Goal: Transaction & Acquisition: Purchase product/service

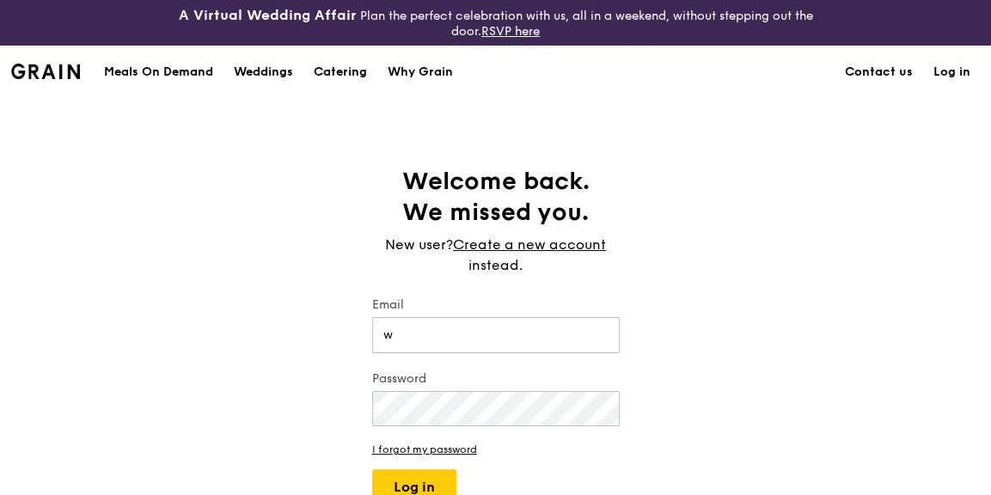
type input "[EMAIL_ADDRESS][DOMAIN_NAME]"
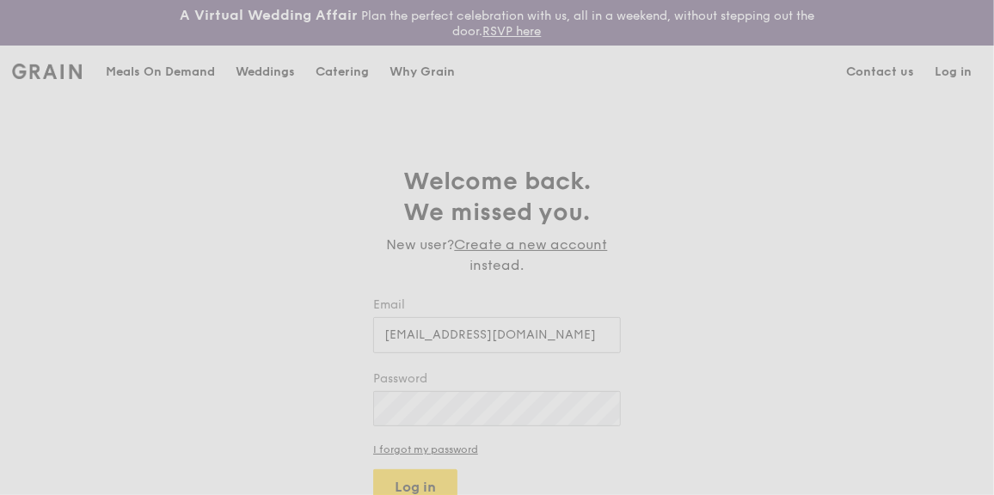
click at [0, 0] on div "Weddings by [PERSON_NAME] presents Plan the perfect celebration with us, all in…" at bounding box center [0, 0] width 0 height 0
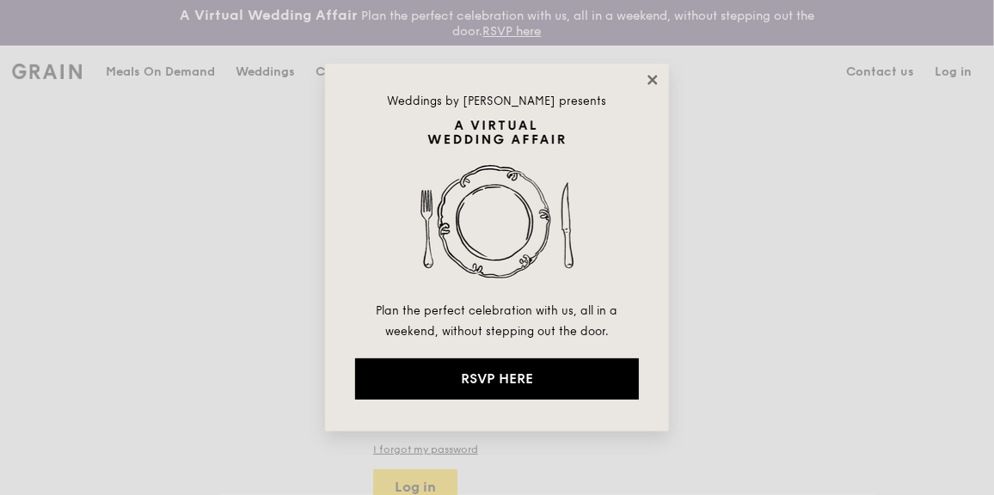
click at [648, 77] on icon at bounding box center [652, 79] width 15 height 15
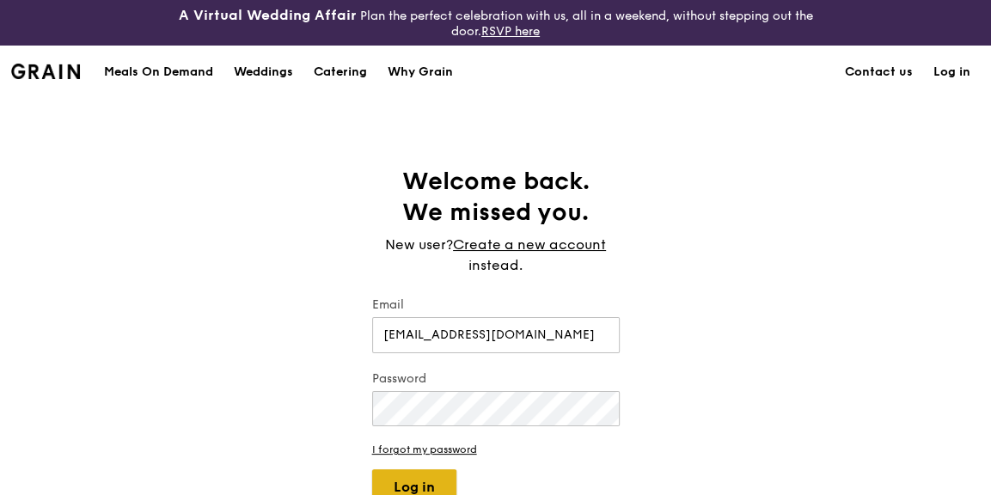
click at [417, 478] on button "Log in" at bounding box center [414, 487] width 84 height 36
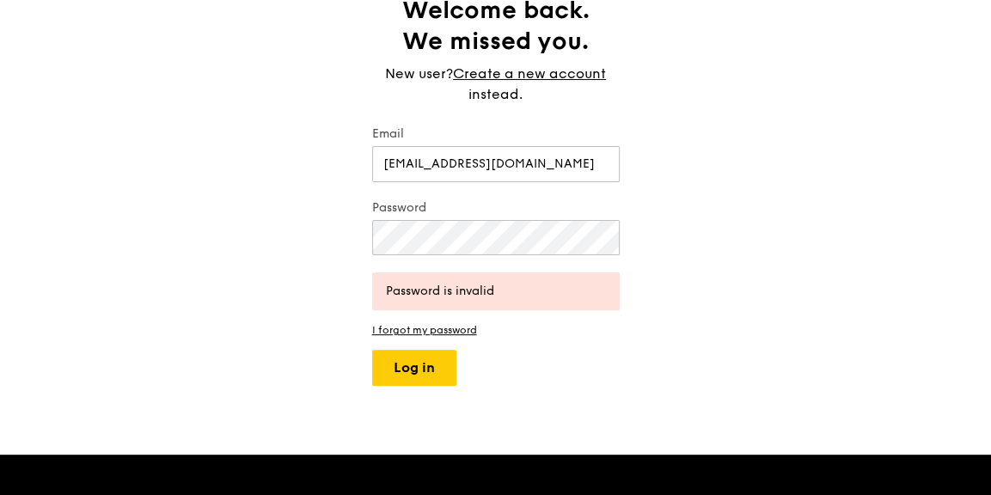
scroll to position [171, 0]
click at [433, 363] on button "Log in" at bounding box center [414, 368] width 84 height 36
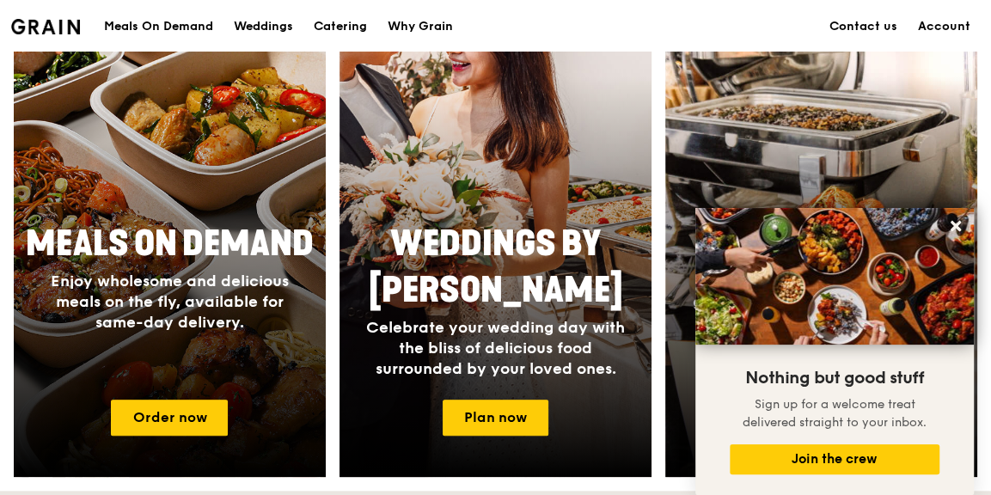
scroll to position [773, 0]
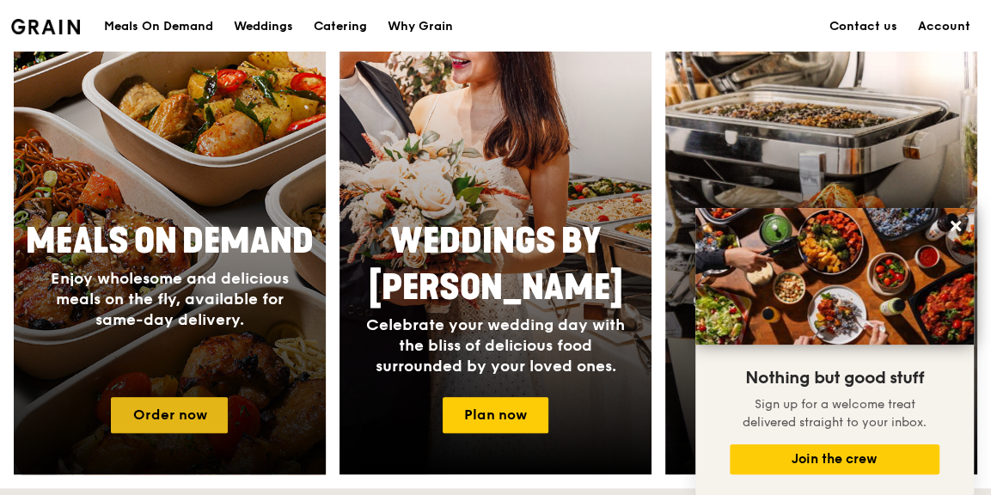
click at [197, 420] on link "Order now" at bounding box center [169, 415] width 117 height 36
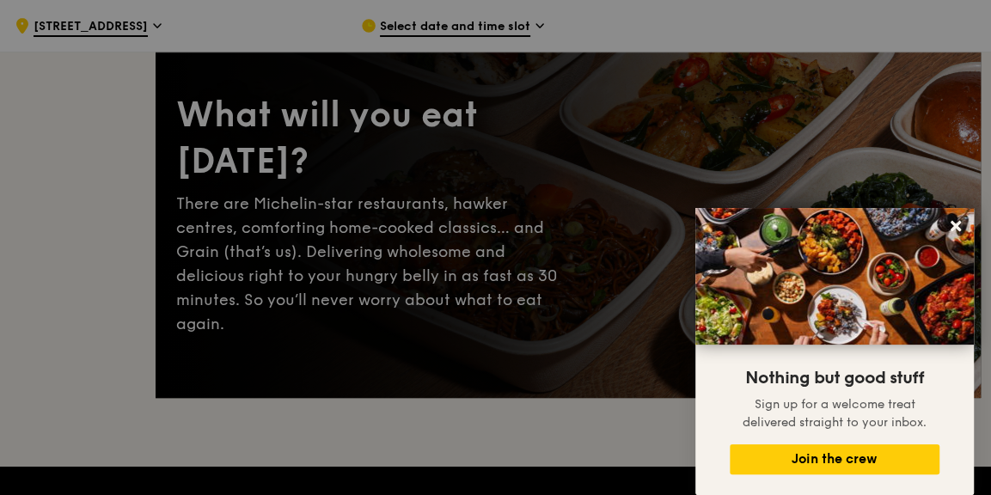
scroll to position [171, 0]
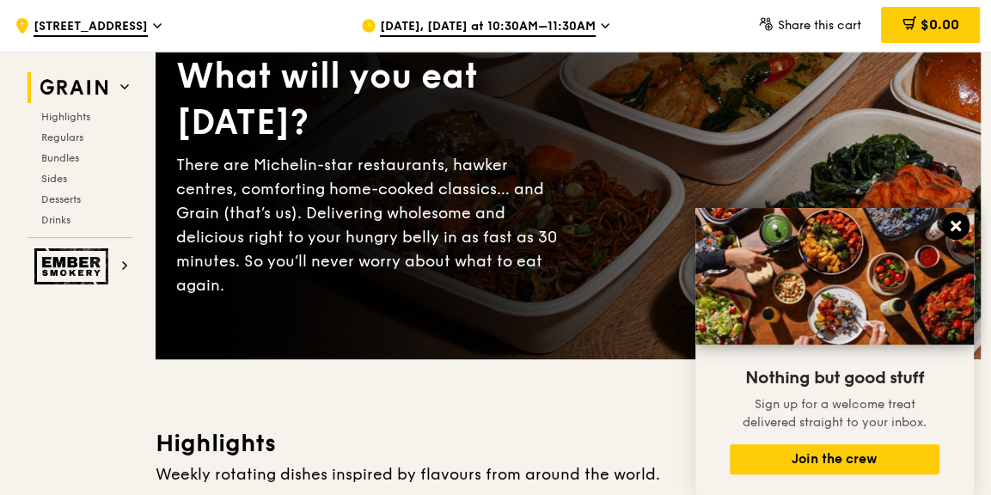
click at [952, 231] on icon at bounding box center [956, 226] width 10 height 10
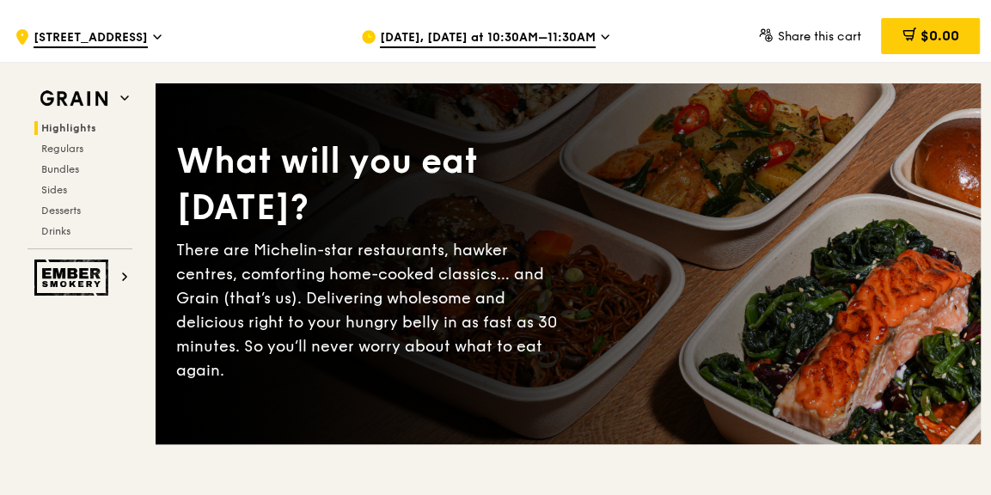
scroll to position [0, 0]
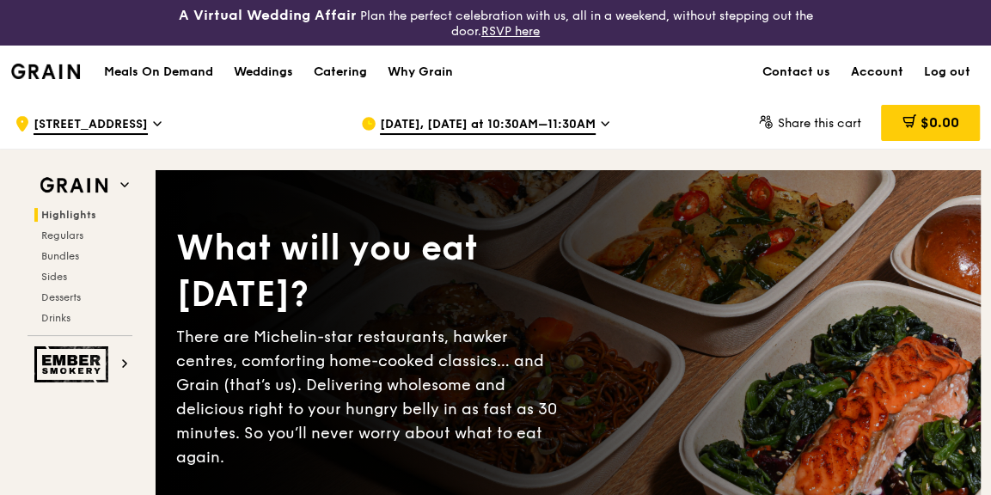
click at [601, 127] on icon at bounding box center [605, 123] width 9 height 15
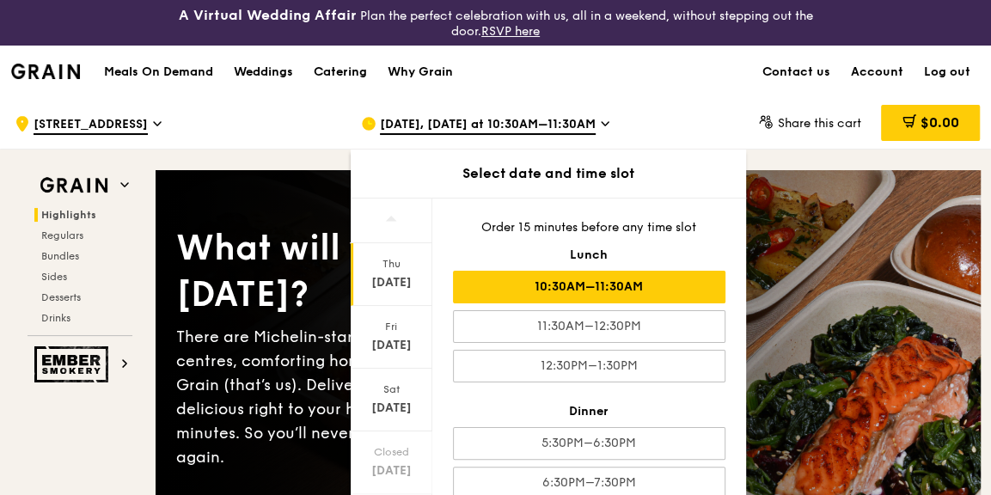
click at [599, 287] on div "10:30AM–11:30AM" at bounding box center [589, 287] width 272 height 33
click at [660, 282] on div "10:30AM–11:30AM" at bounding box center [589, 287] width 272 height 33
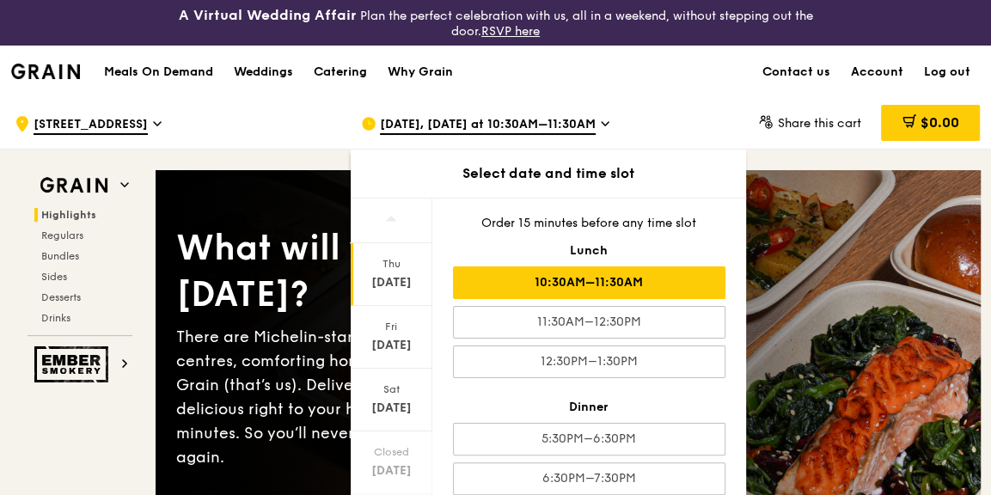
scroll to position [6, 0]
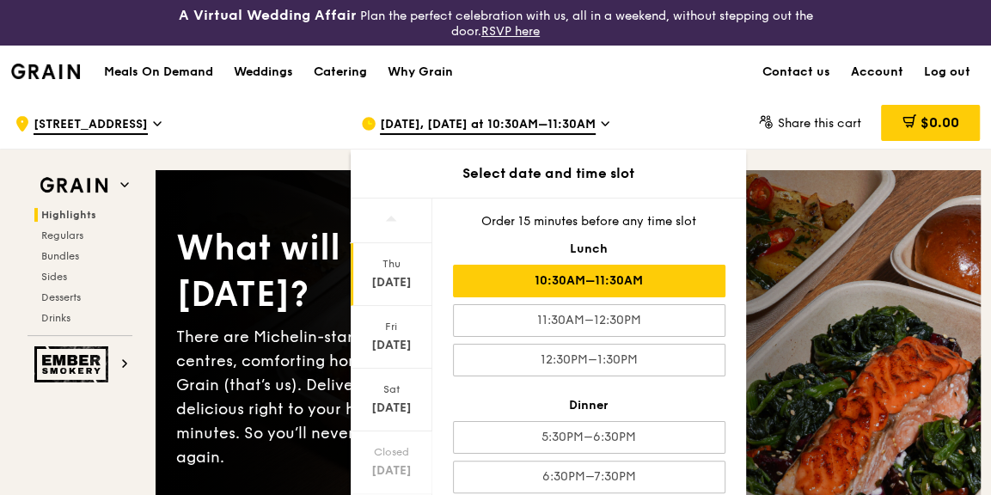
click at [653, 277] on div "10:30AM–11:30AM" at bounding box center [589, 281] width 272 height 33
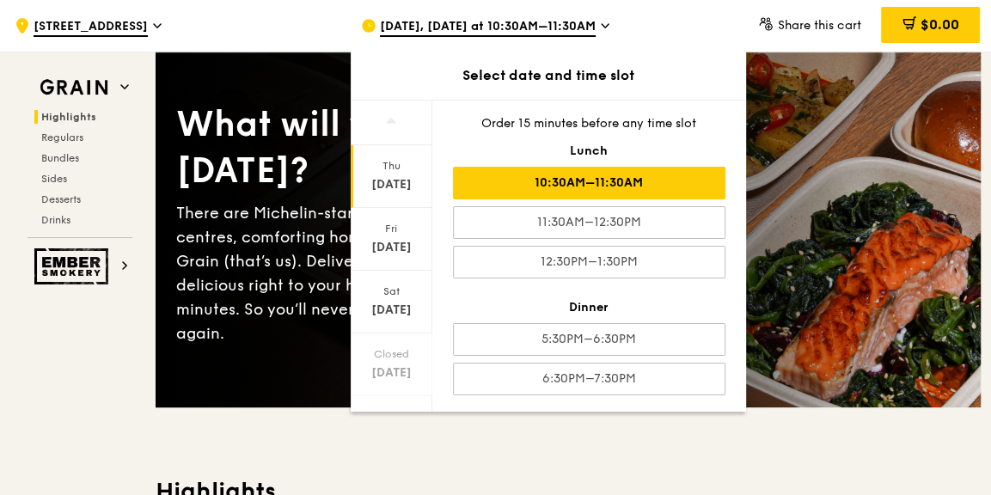
scroll to position [257, 0]
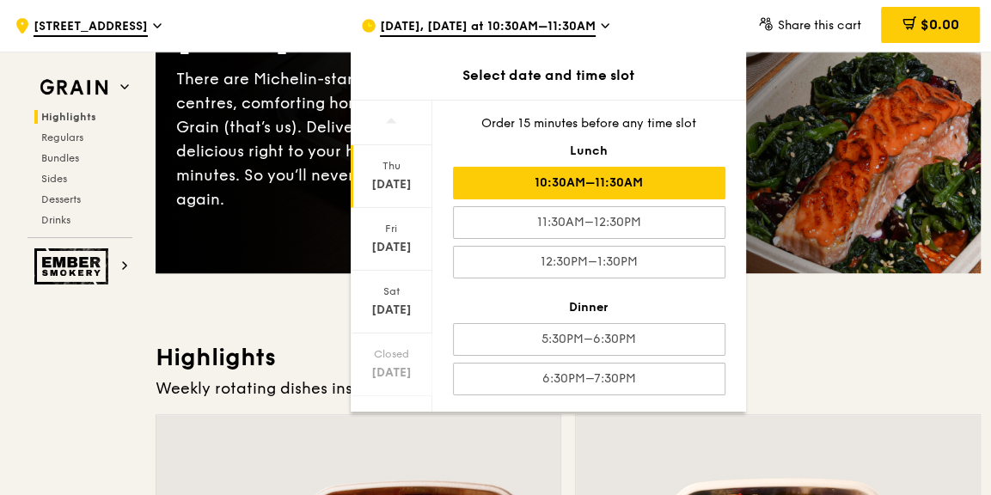
click at [808, 238] on div "What will you eat [DATE]? There are Michelin-star restaurants, hawker centres, …" at bounding box center [568, 92] width 825 height 361
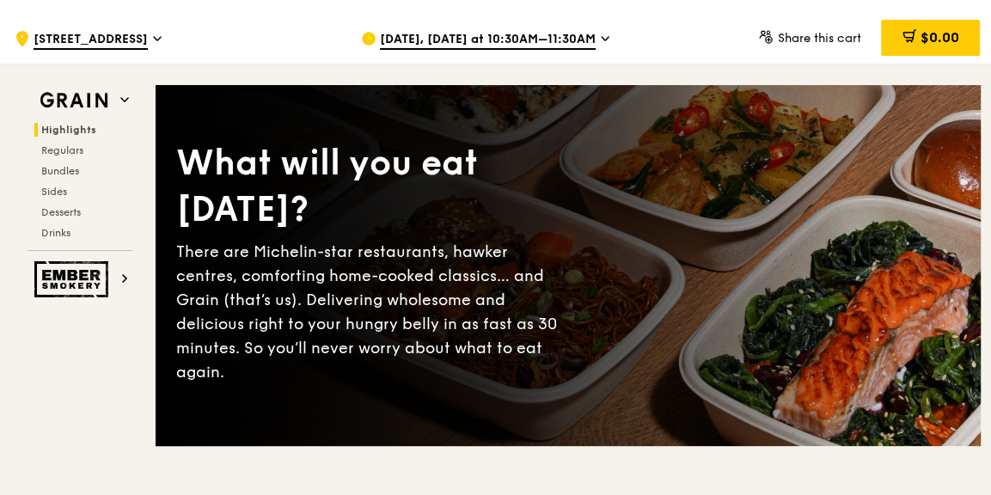
scroll to position [0, 0]
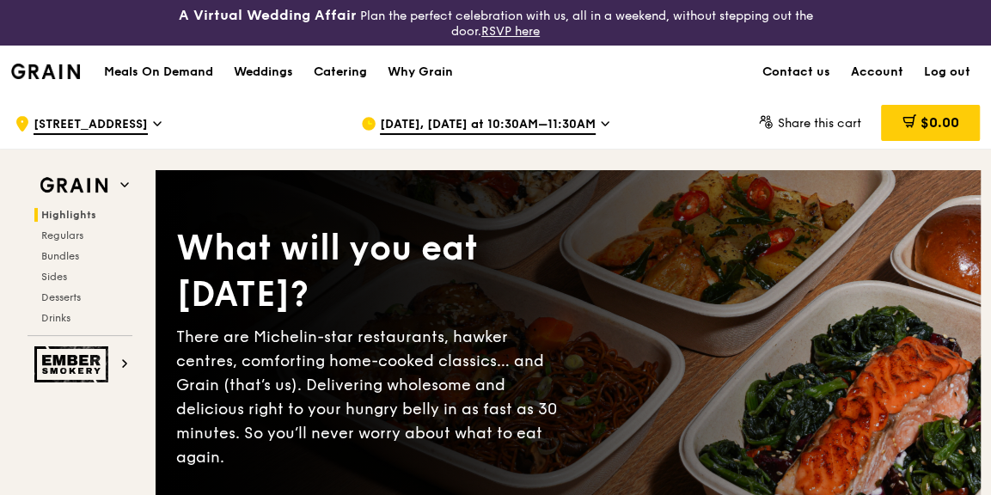
click at [119, 122] on span "[STREET_ADDRESS]" at bounding box center [91, 125] width 114 height 19
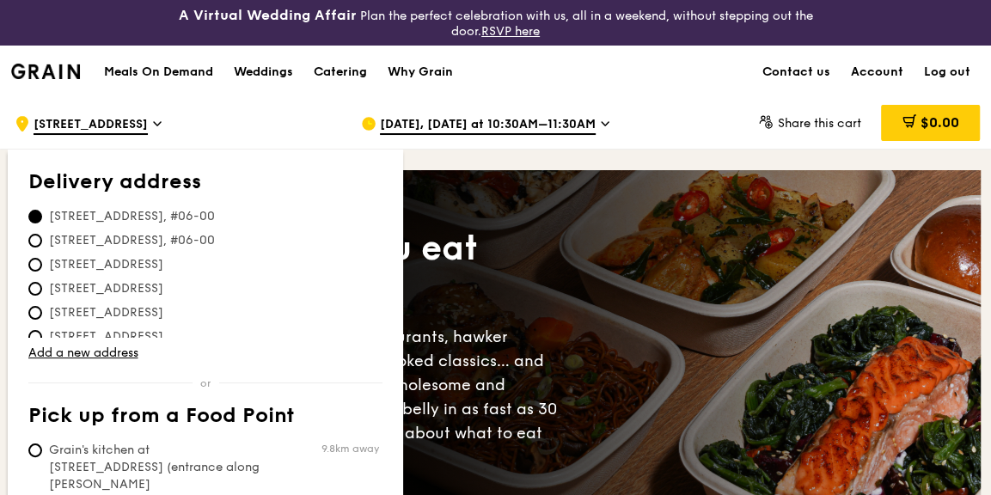
click at [510, 230] on div "What will you eat [DATE]? There are Michelin-star restaurants, hawker centres, …" at bounding box center [568, 351] width 825 height 292
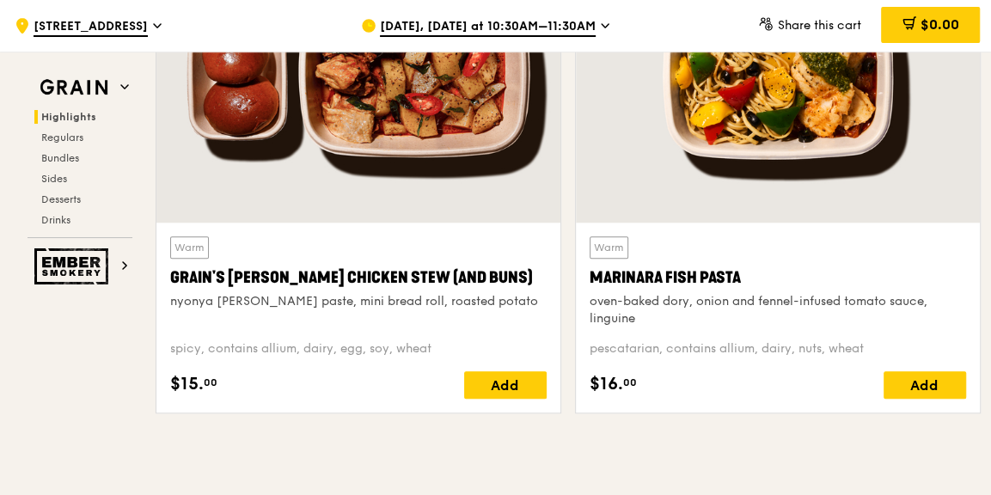
scroll to position [773, 0]
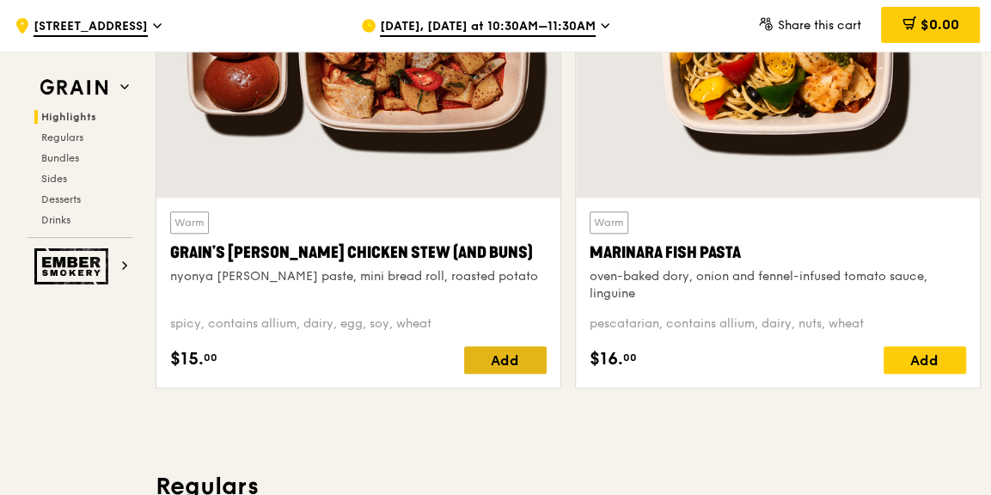
click at [498, 363] on div "Add" at bounding box center [505, 360] width 83 height 28
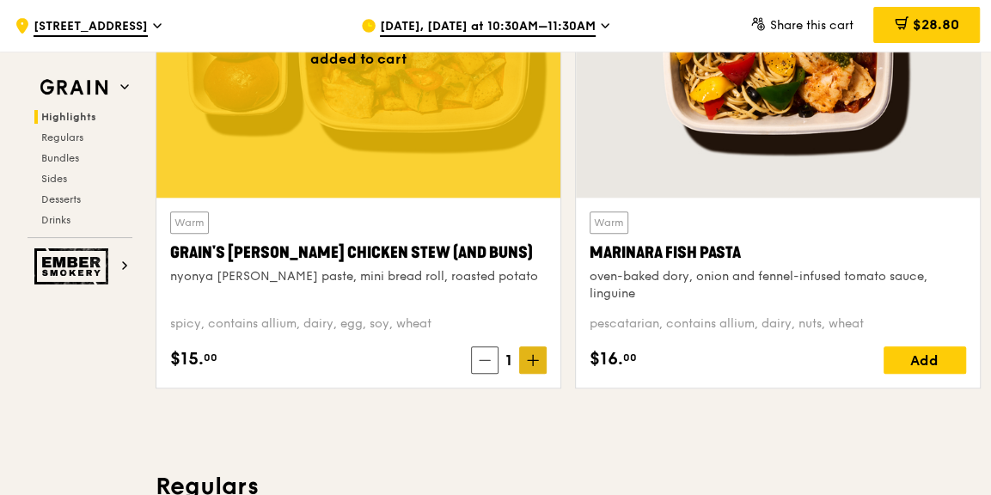
click at [525, 358] on span at bounding box center [533, 360] width 28 height 28
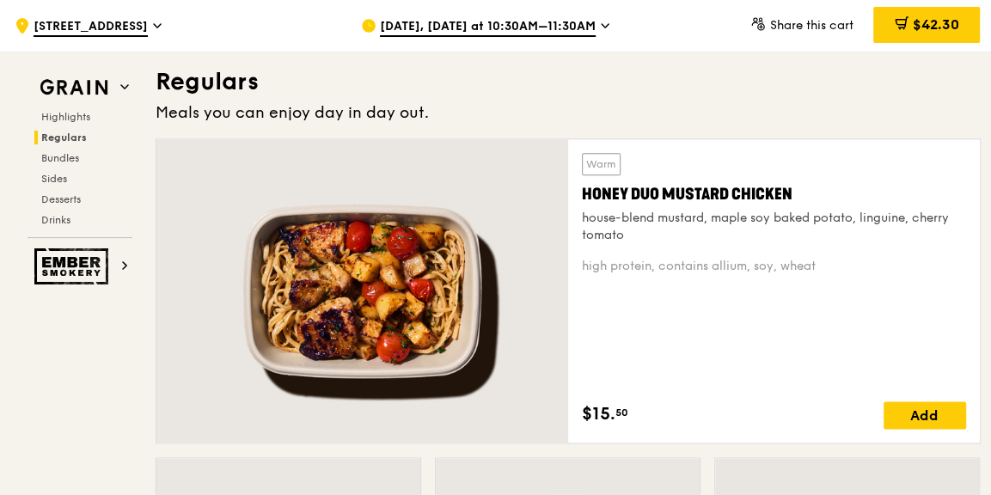
scroll to position [1202, 0]
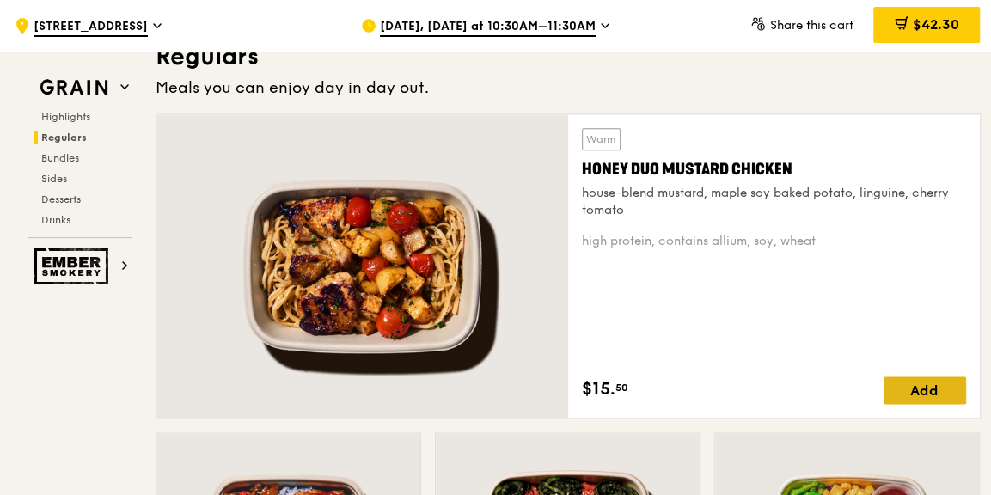
click at [930, 389] on div "Add" at bounding box center [925, 390] width 83 height 28
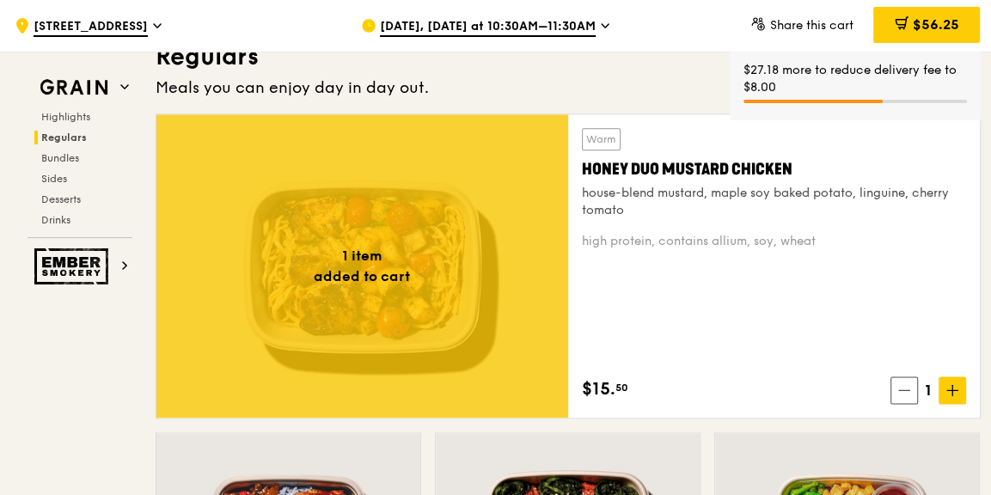
click at [956, 386] on icon at bounding box center [952, 390] width 12 height 12
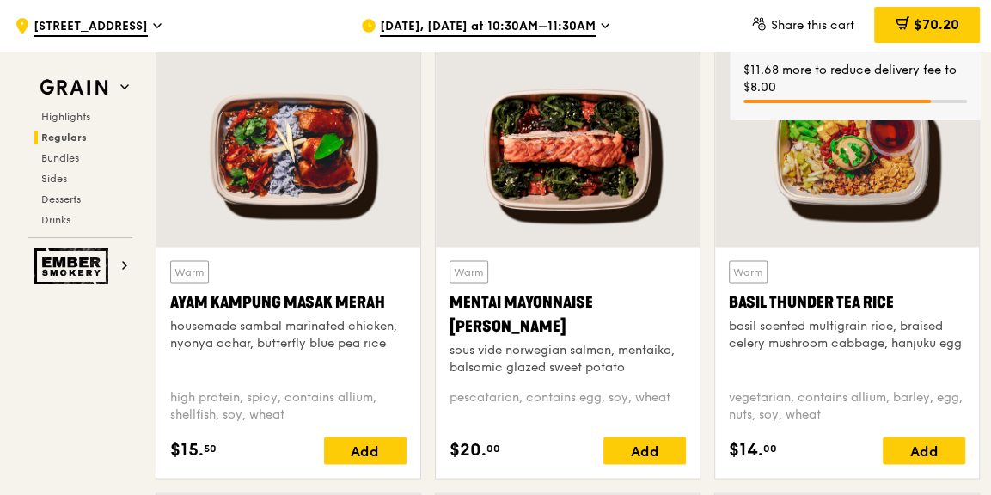
scroll to position [1632, 0]
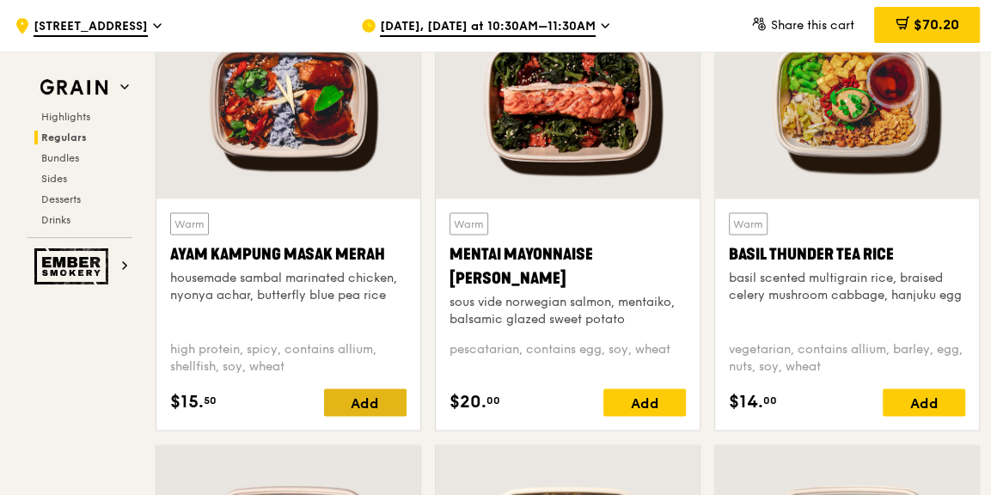
click at [365, 405] on div "Add" at bounding box center [365, 403] width 83 height 28
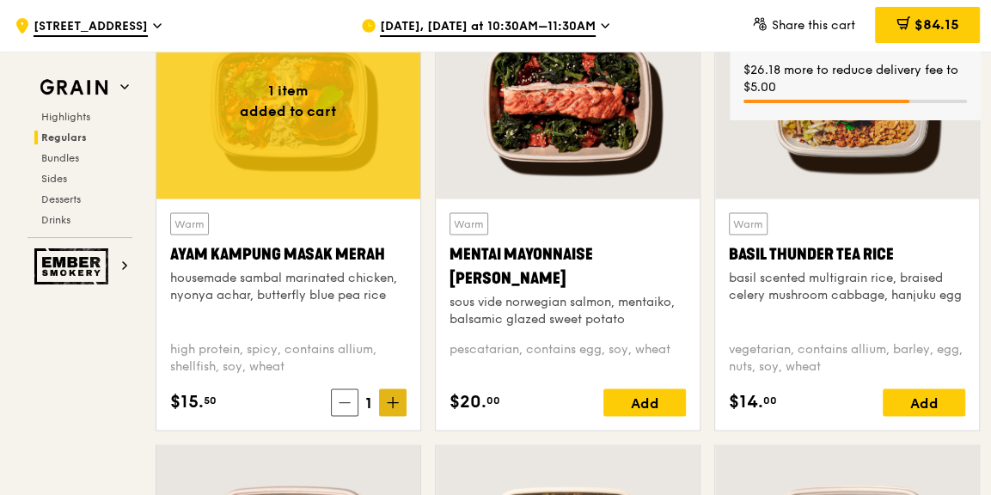
click at [395, 401] on icon at bounding box center [393, 402] width 12 height 12
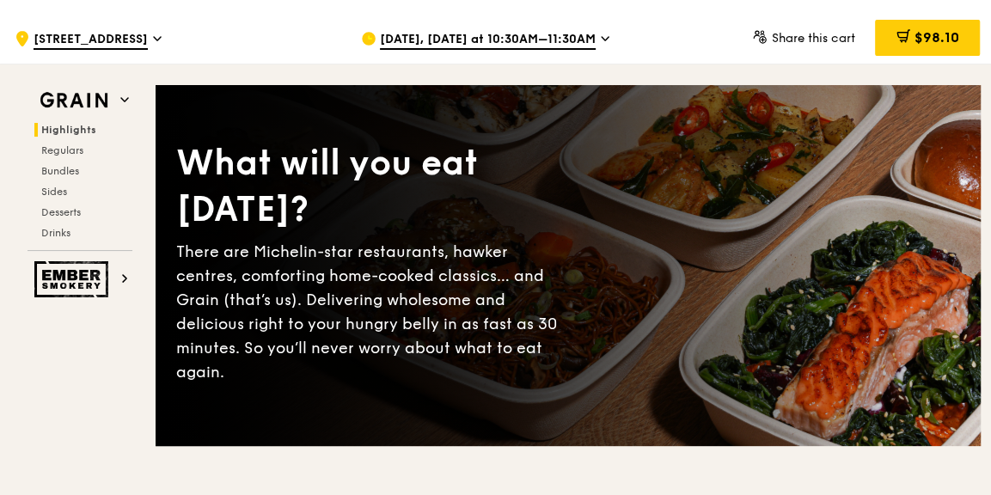
scroll to position [85, 0]
click at [916, 41] on span "$98.10" at bounding box center [936, 37] width 45 height 16
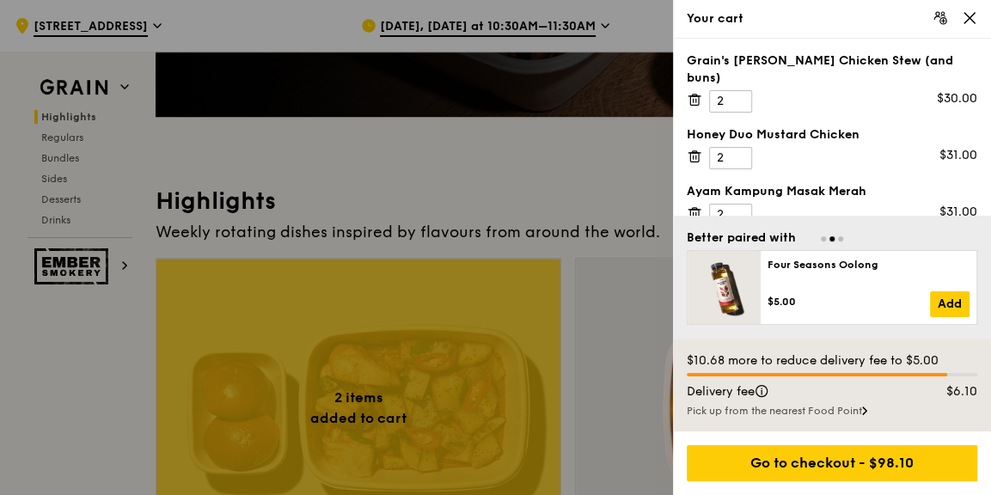
scroll to position [515, 0]
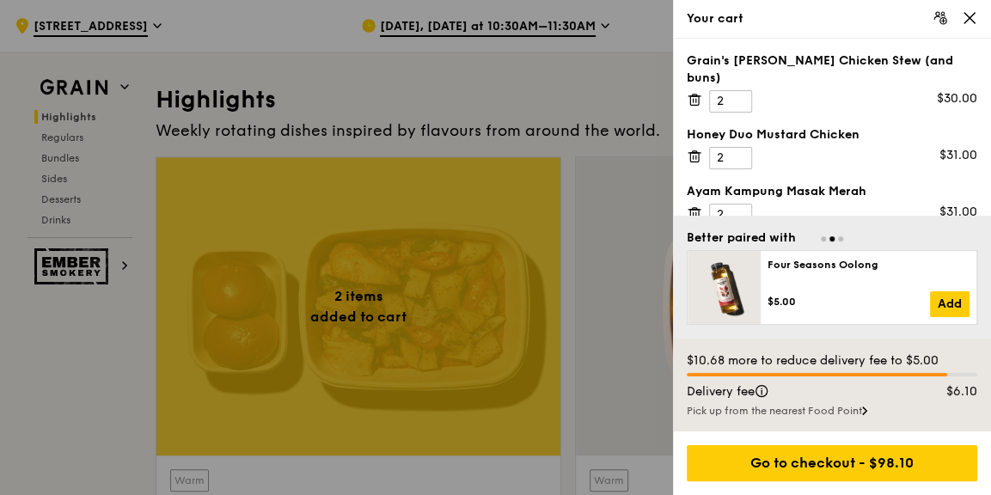
click at [697, 205] on icon at bounding box center [694, 212] width 15 height 15
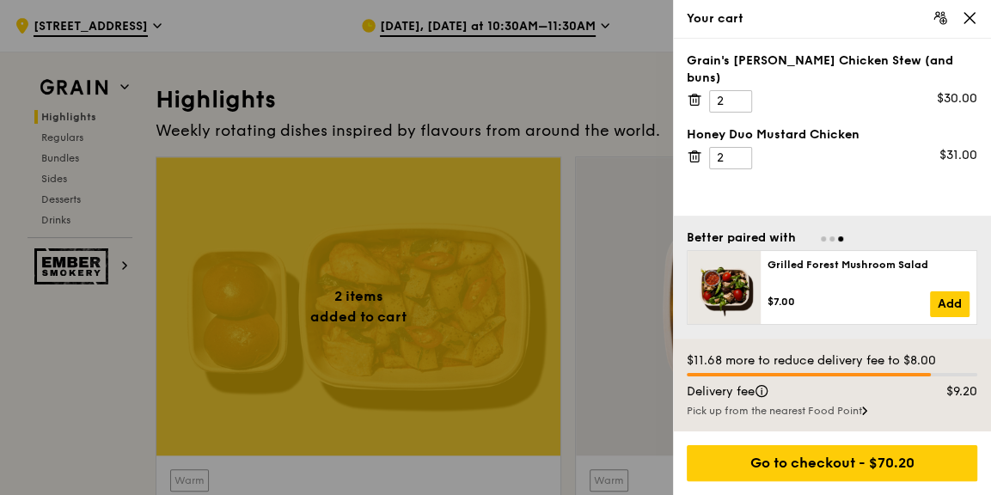
click at [696, 156] on icon at bounding box center [696, 157] width 0 height 3
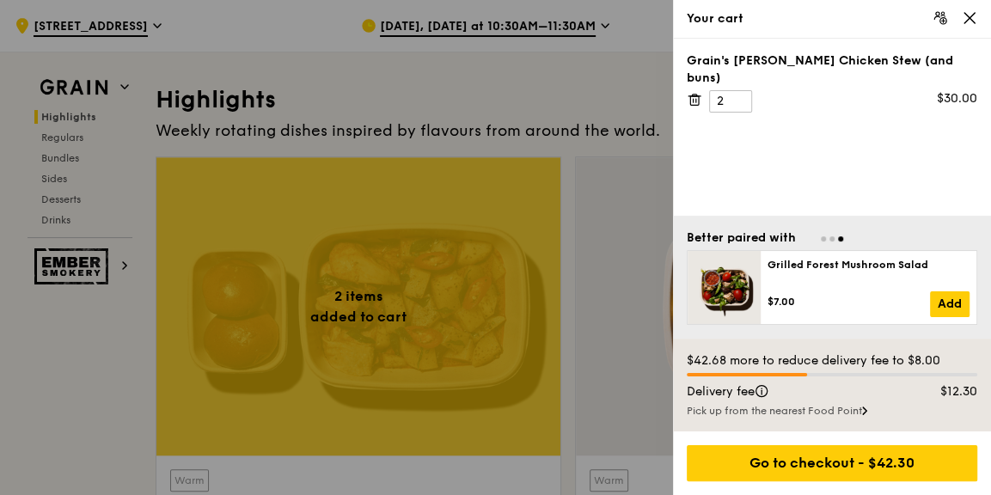
click at [692, 92] on icon at bounding box center [694, 99] width 15 height 15
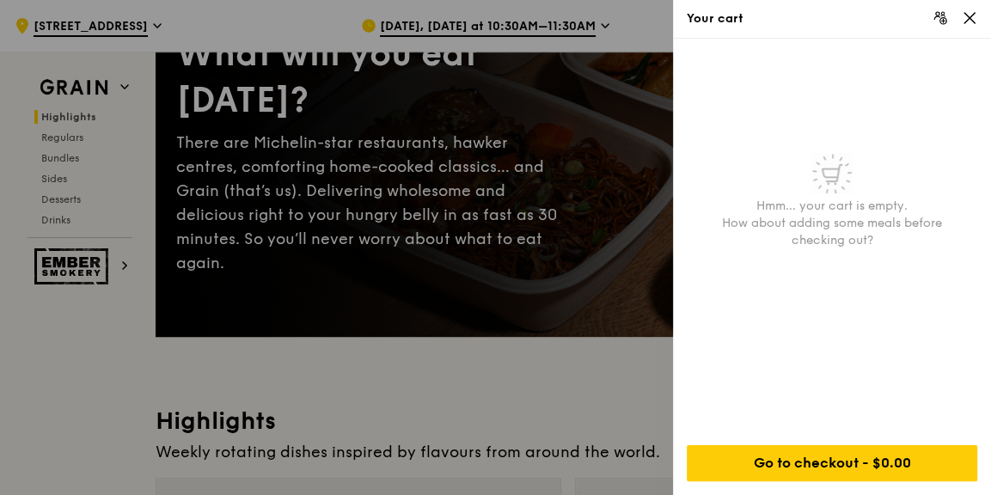
scroll to position [0, 0]
